Goal: Information Seeking & Learning: Check status

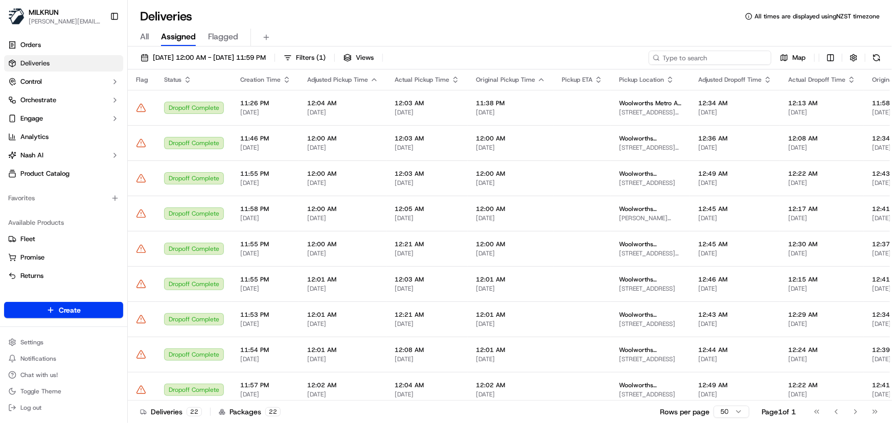
click at [707, 52] on input at bounding box center [710, 58] width 123 height 14
paste input "[PERSON_NAME]"
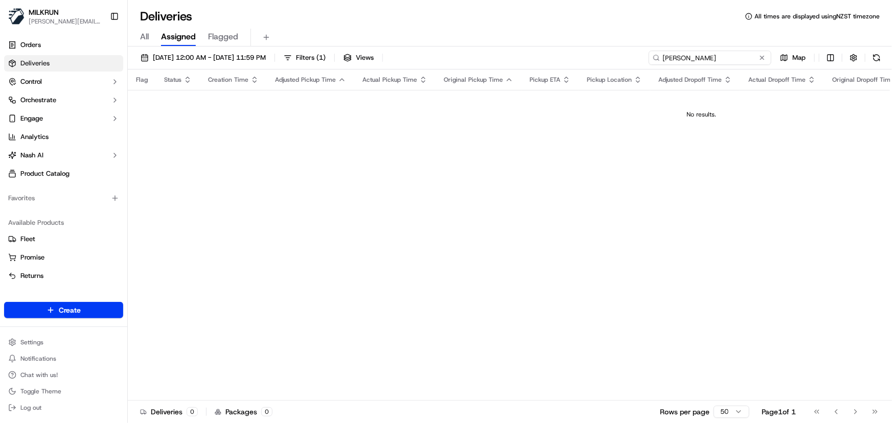
type input "[PERSON_NAME]"
click at [255, 59] on span "[DATE] 12:00 AM - [DATE] 11:59 PM" at bounding box center [209, 57] width 113 height 9
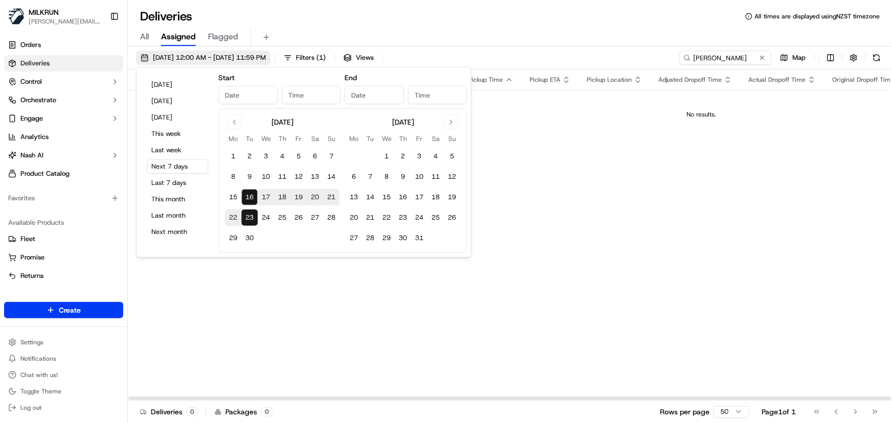
type input "[DATE]"
type input "12:00 AM"
type input "[DATE]"
type input "11:59 PM"
click at [230, 200] on button "15" at bounding box center [233, 197] width 16 height 16
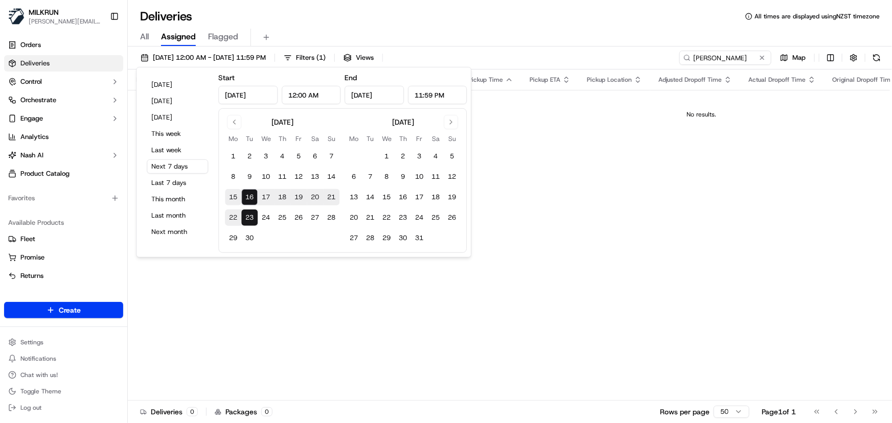
type input "[DATE]"
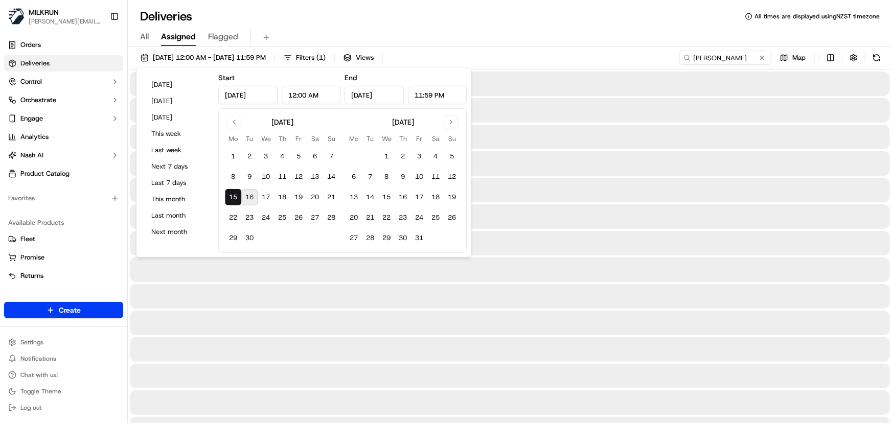
click at [230, 200] on button "15" at bounding box center [233, 197] width 16 height 16
click at [744, 58] on input "[PERSON_NAME]" at bounding box center [710, 58] width 123 height 14
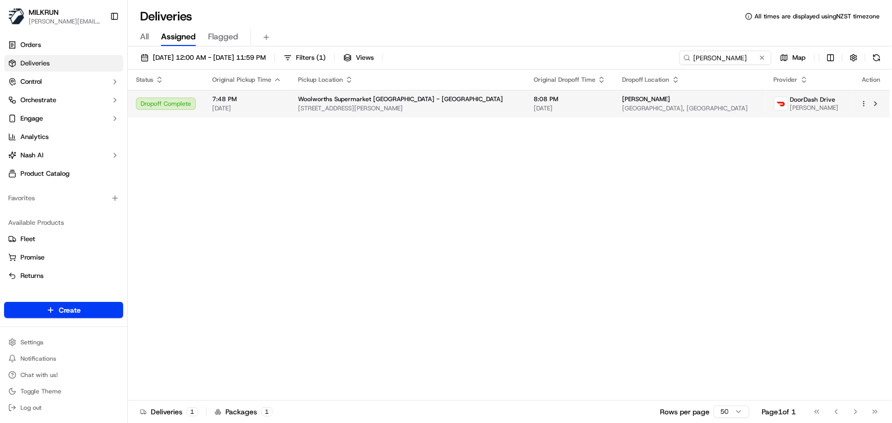
click at [444, 105] on span "[STREET_ADDRESS][PERSON_NAME]" at bounding box center [407, 108] width 219 height 8
drag, startPoint x: 741, startPoint y: 52, endPoint x: 198, endPoint y: 10, distance: 545.0
click at [208, 11] on div "Deliveries All times are displayed using NZST timezone All Assigned Flagged 15/…" at bounding box center [510, 211] width 764 height 423
paste input "kenzie macgregor"
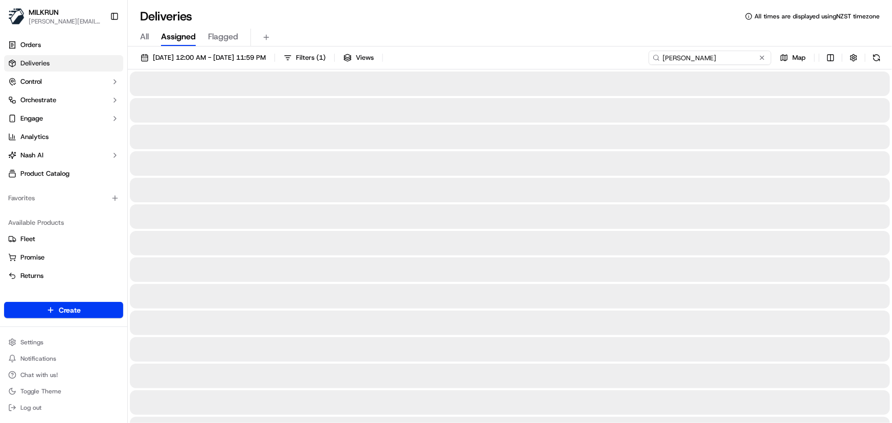
type input "kenzie macgregor"
click at [734, 56] on input "kenzie macgregor" at bounding box center [710, 58] width 123 height 14
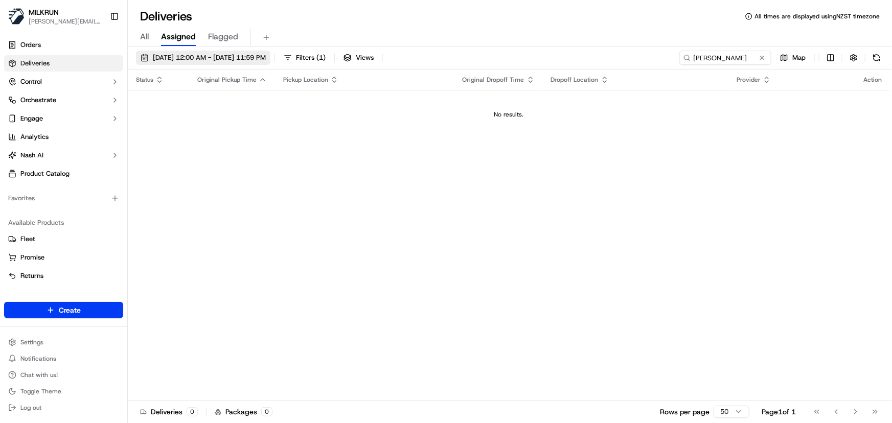
click at [257, 55] on span "[DATE] 12:00 AM - [DATE] 11:59 PM" at bounding box center [209, 57] width 113 height 9
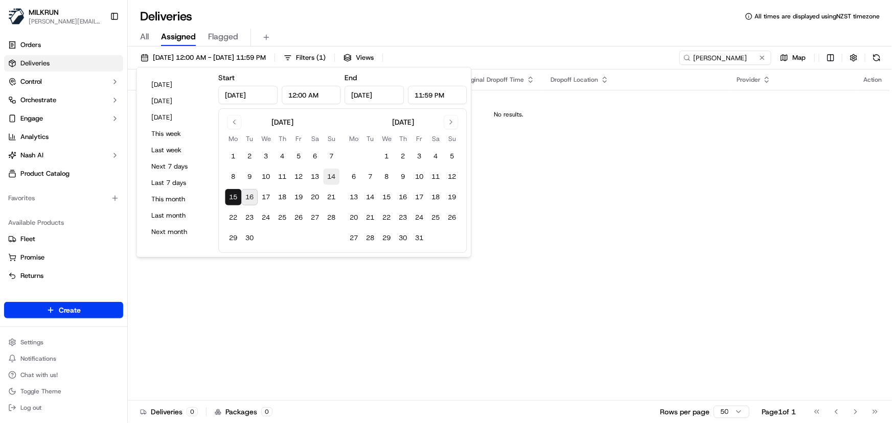
click at [329, 176] on button "14" at bounding box center [331, 177] width 16 height 16
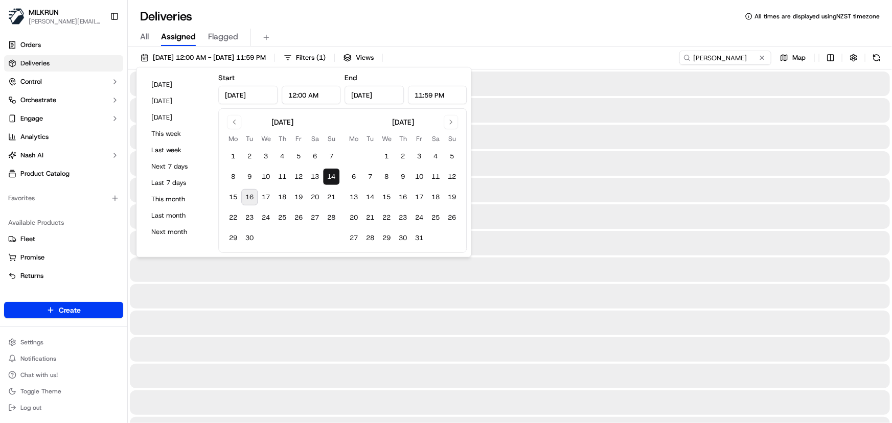
type input "Sep 14, 2025"
click at [329, 176] on button "14" at bounding box center [331, 177] width 16 height 16
click at [749, 58] on input "kenzie macgregor" at bounding box center [710, 58] width 123 height 14
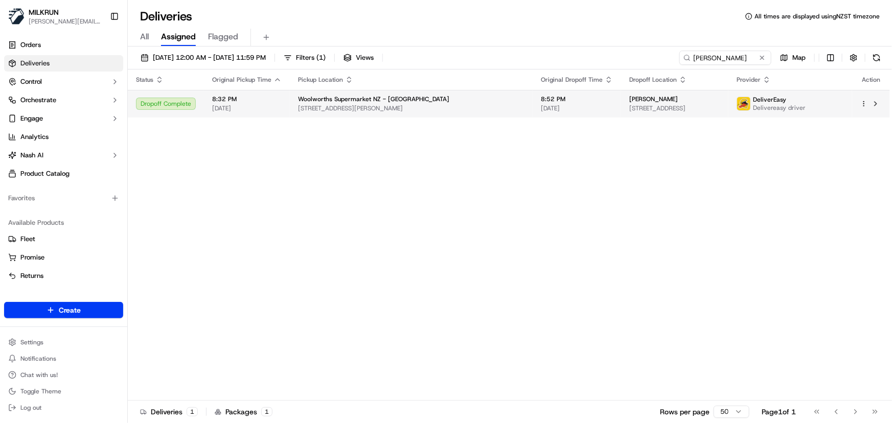
click at [451, 104] on span "10 Russell St, Upper Hutt, Wellington 5018, NZ" at bounding box center [411, 108] width 226 height 8
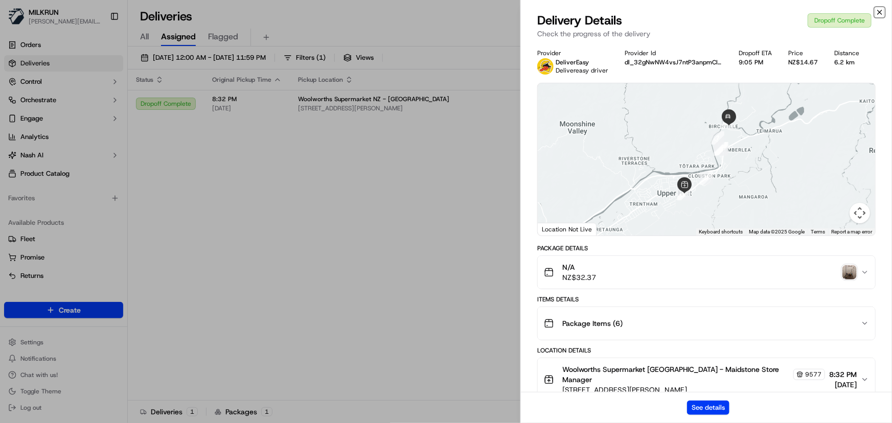
click at [877, 14] on icon "button" at bounding box center [880, 12] width 8 height 8
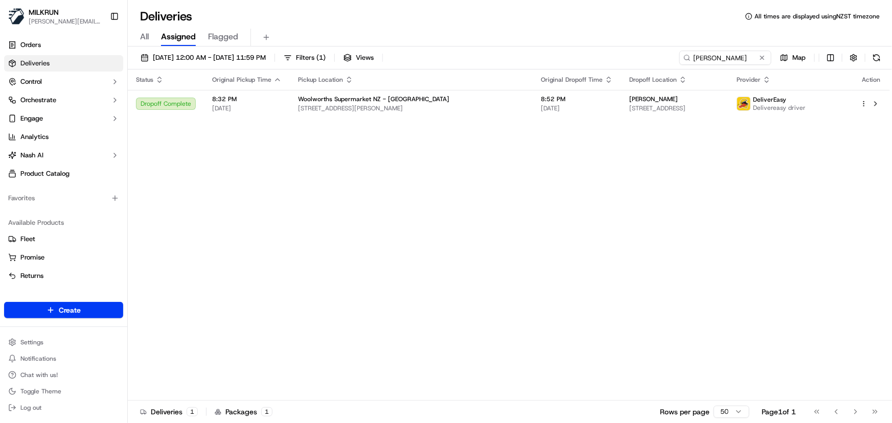
click at [523, 250] on div "Status Original Pickup Time Pickup Location Original Dropoff Time Dropoff Locat…" at bounding box center [509, 235] width 762 height 331
